Goal: Information Seeking & Learning: Learn about a topic

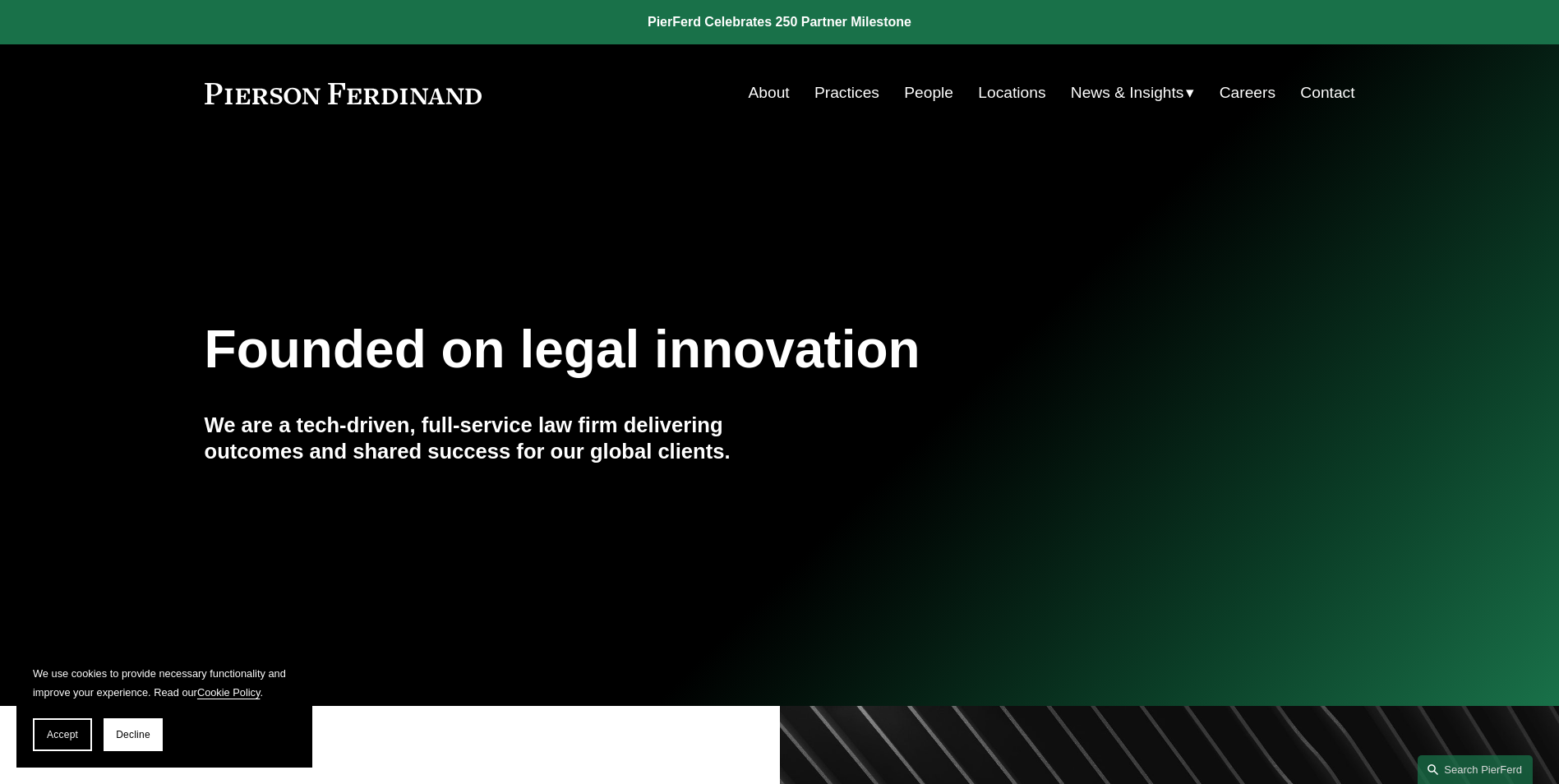
click at [0, 0] on span "News" at bounding box center [0, 0] width 0 height 0
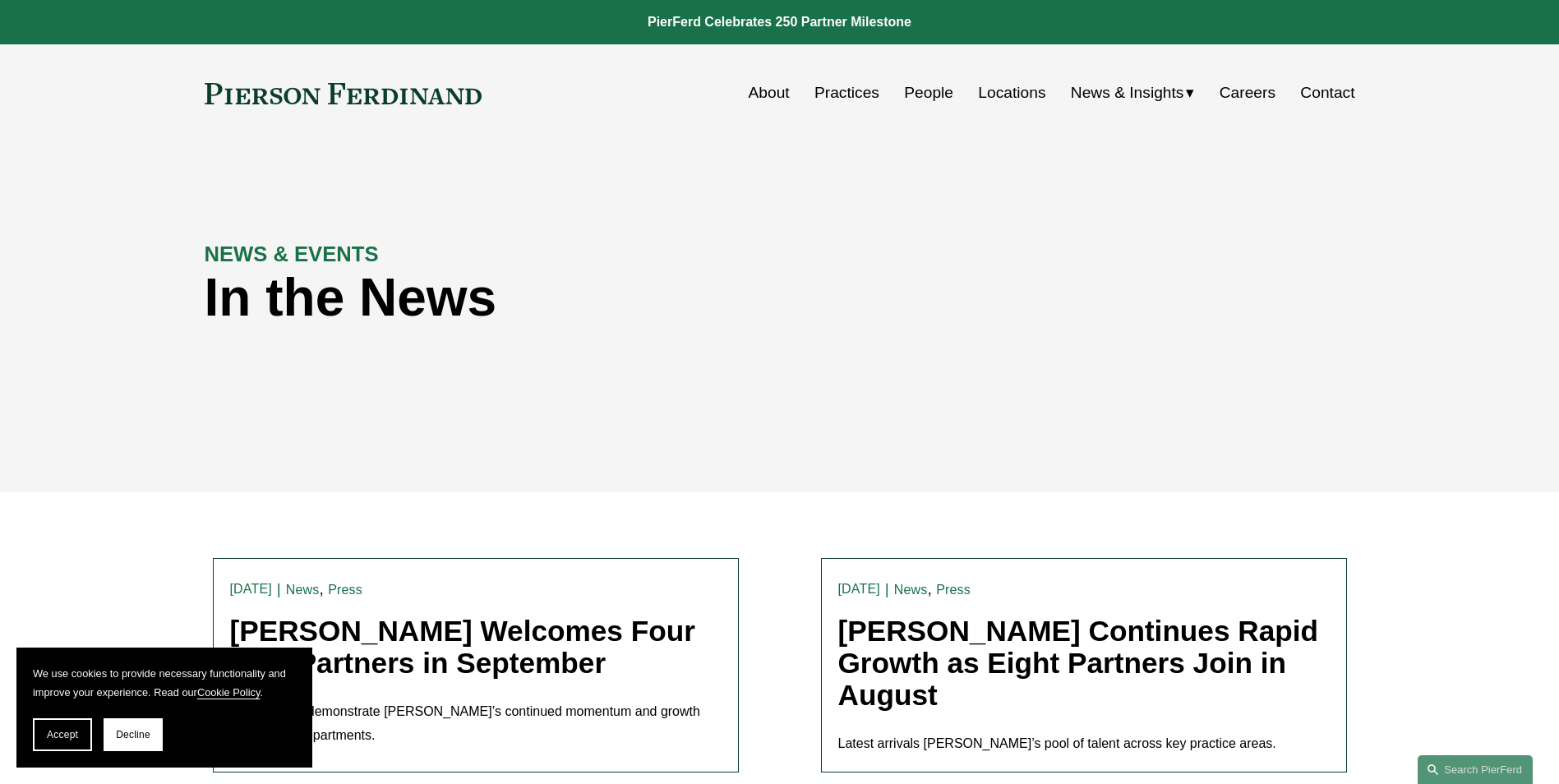
click at [0, 0] on div "Blogs" at bounding box center [0, 0] width 0 height 0
click at [0, 0] on span "Blogs" at bounding box center [0, 0] width 0 height 0
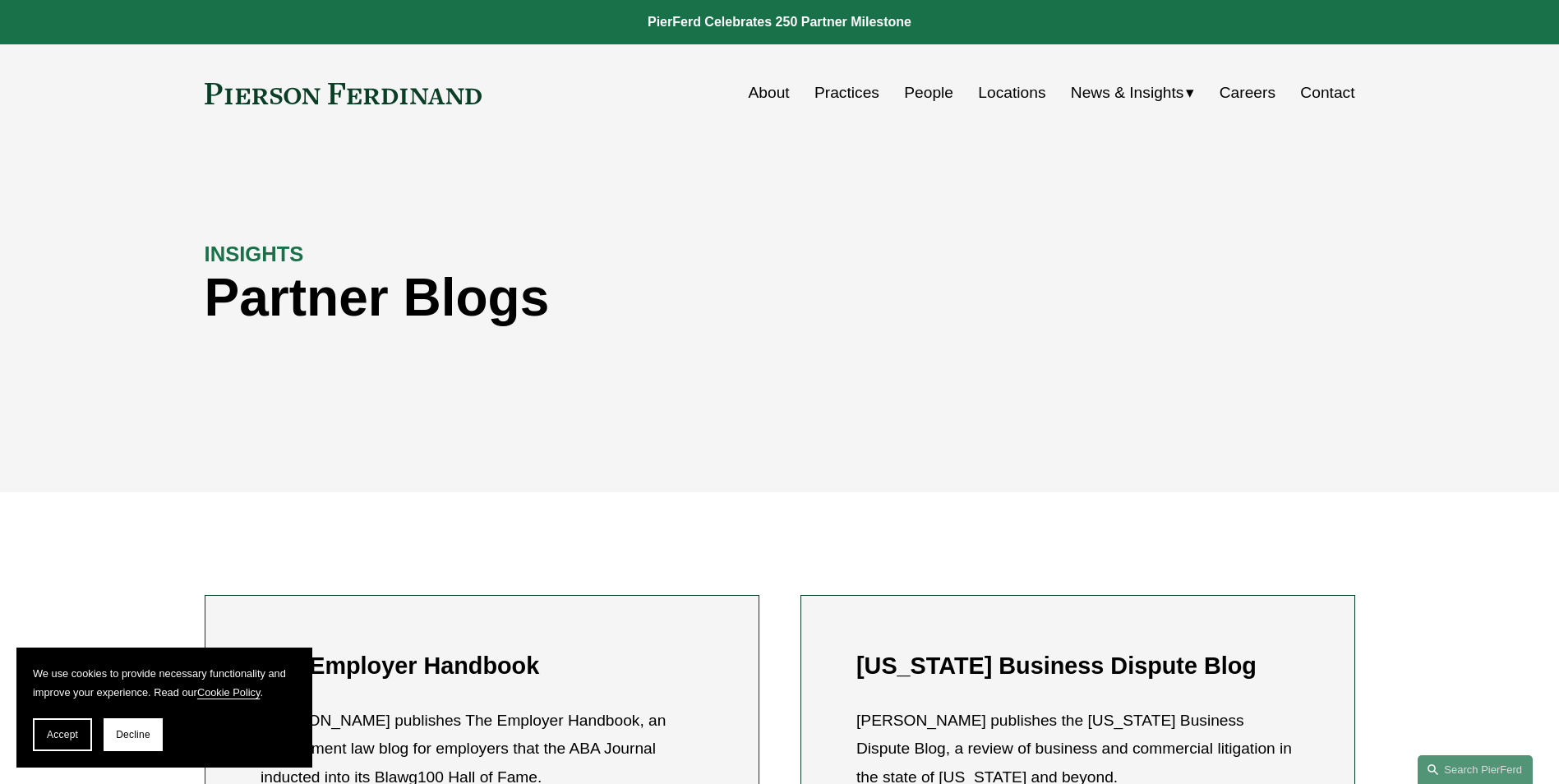
click at [0, 0] on span "Blogs" at bounding box center [0, 0] width 0 height 0
